Goal: Navigation & Orientation: Find specific page/section

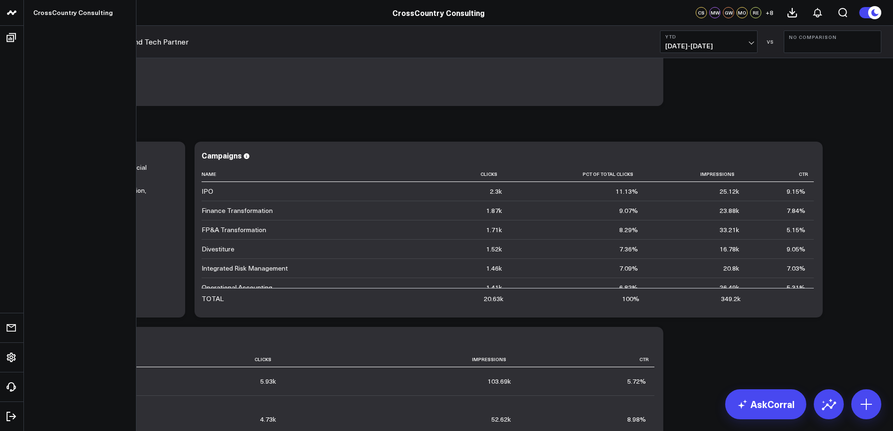
click at [17, 10] on link at bounding box center [12, 13] width 24 height 26
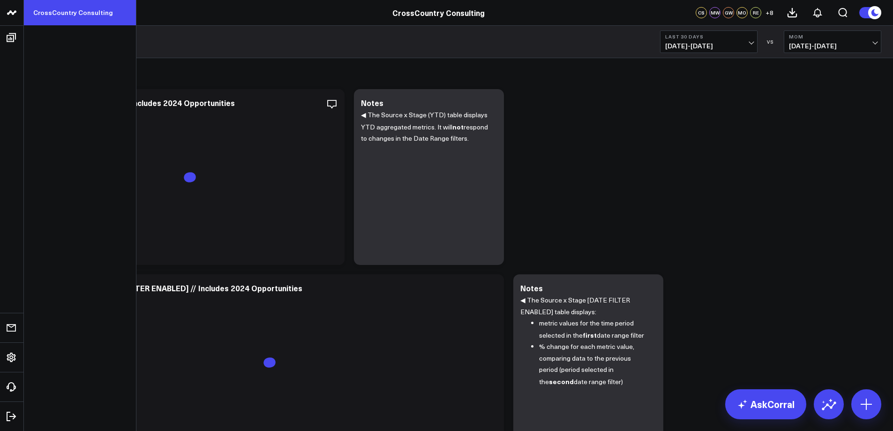
click at [104, 12] on link "CrossCountry Consulting" at bounding box center [80, 12] width 112 height 25
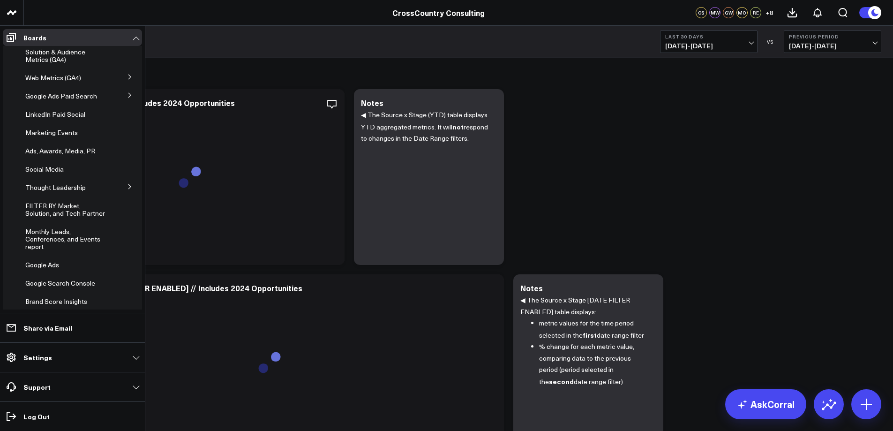
scroll to position [145, 0]
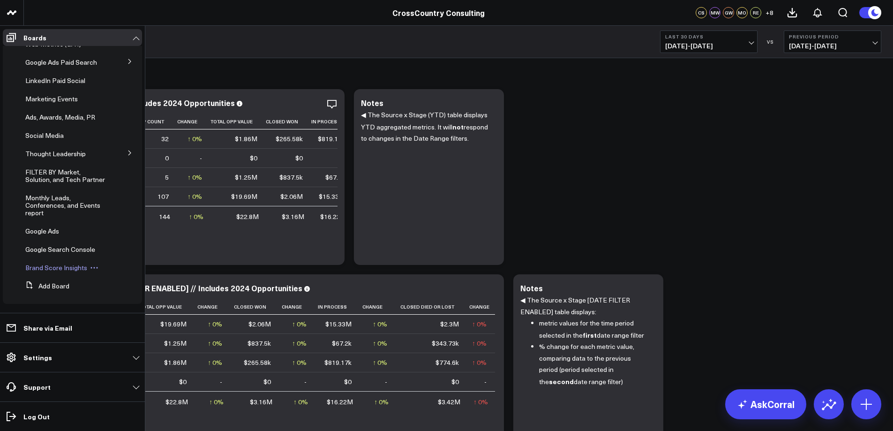
click at [40, 267] on span "Brand Score Insights" at bounding box center [56, 267] width 62 height 9
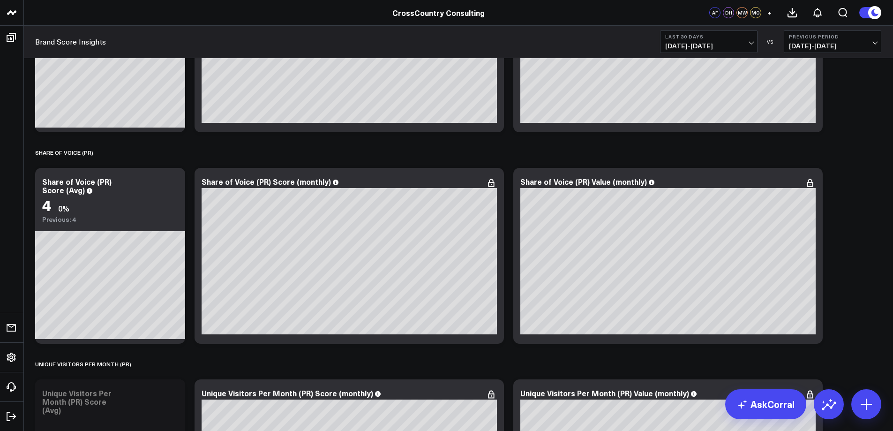
scroll to position [1872, 0]
